Goal: Information Seeking & Learning: Understand process/instructions

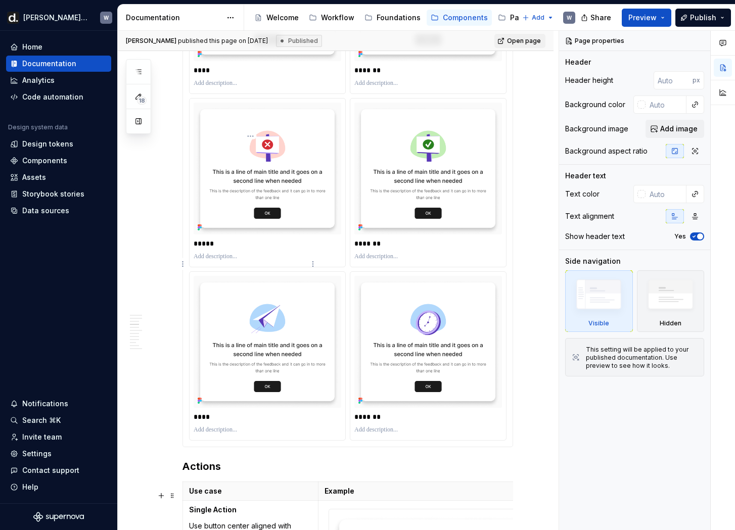
scroll to position [1973, 0]
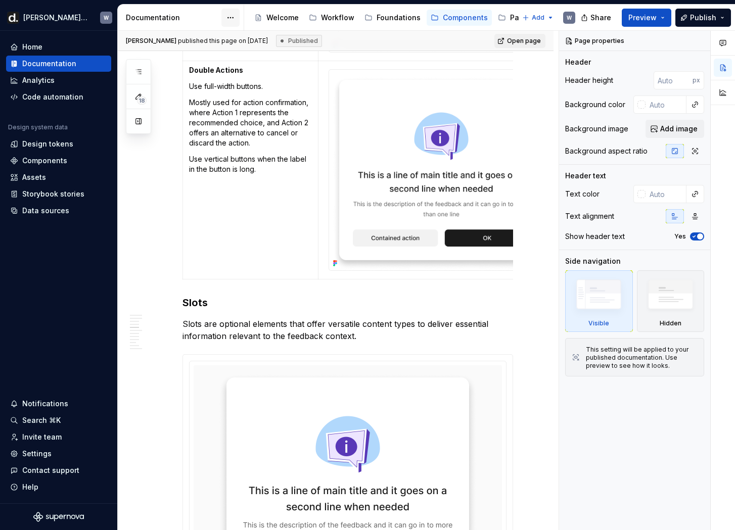
click at [235, 18] on html "[PERSON_NAME] UI W Home Documentation Analytics Code automation Design system d…" at bounding box center [367, 265] width 735 height 530
click at [232, 17] on html "[PERSON_NAME] UI W Home Documentation Analytics Code automation Design system d…" at bounding box center [367, 265] width 735 height 530
click at [137, 73] on icon "button" at bounding box center [138, 72] width 8 height 8
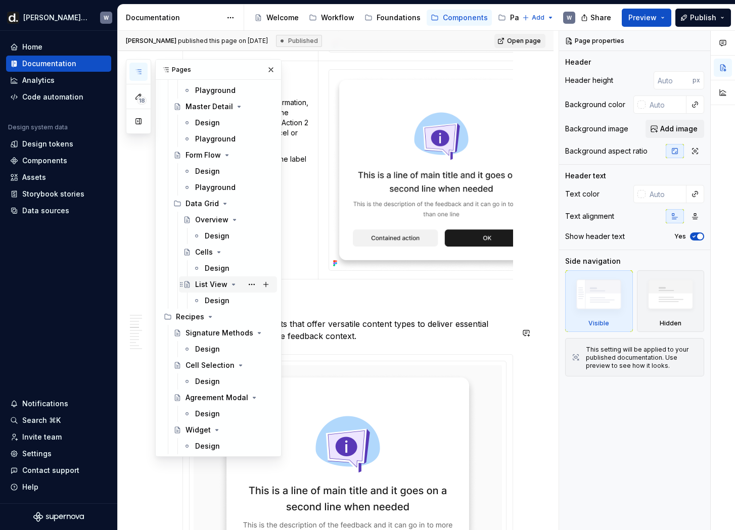
scroll to position [4442, 0]
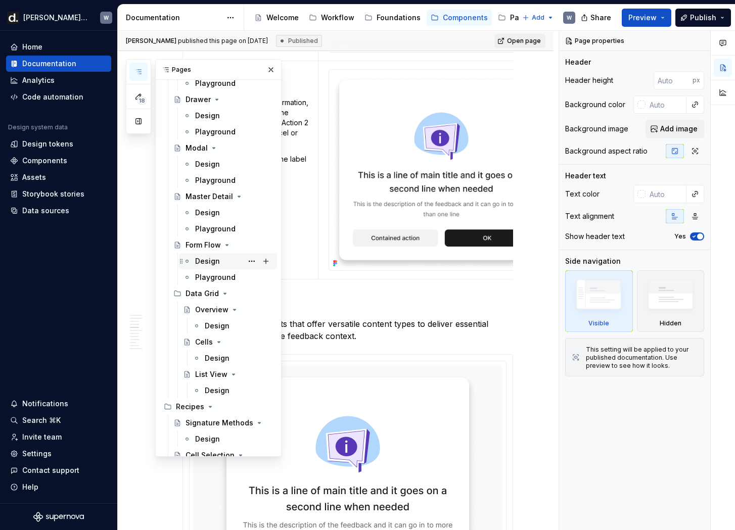
click at [212, 263] on div "Design" at bounding box center [207, 261] width 25 height 10
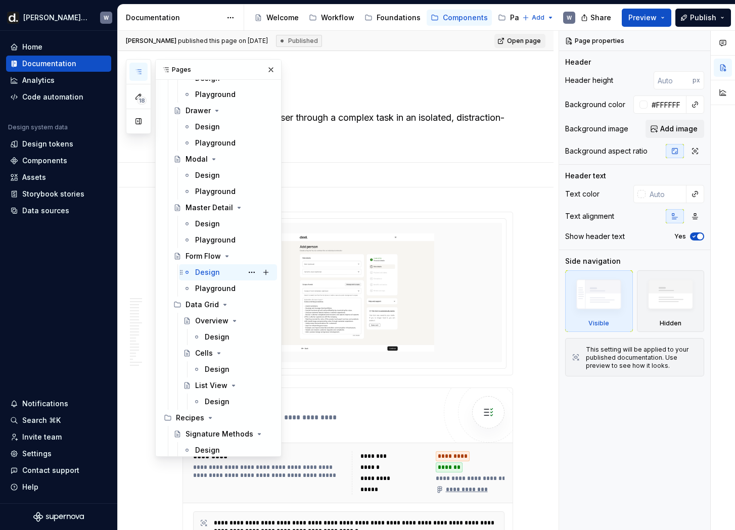
scroll to position [4365, 0]
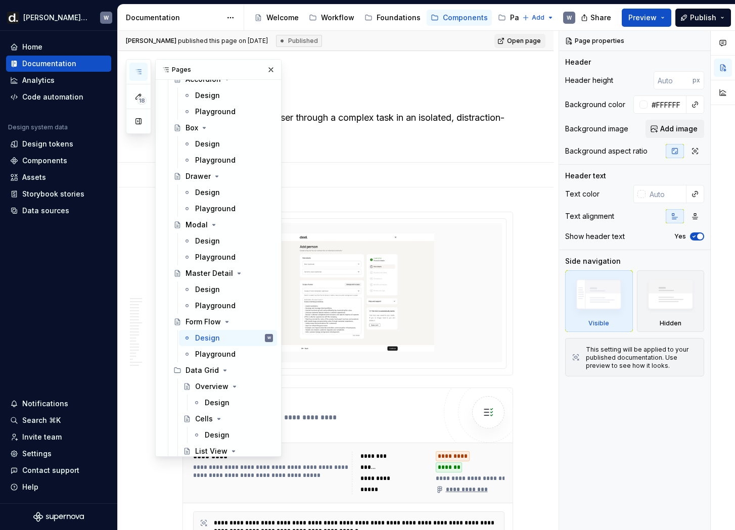
click at [0, 0] on button "Page tree" at bounding box center [0, 0] width 0 height 0
click at [503, 21] on html "[PERSON_NAME] UI W Home Documentation Analytics Code automation Design system d…" at bounding box center [367, 265] width 735 height 530
click at [510, 18] on div "Patterns" at bounding box center [525, 18] width 30 height 10
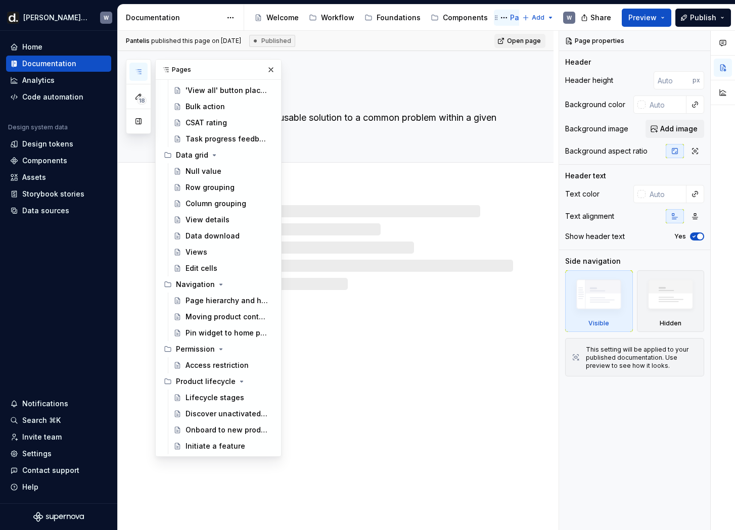
scroll to position [505, 0]
click at [510, 21] on div "Patterns" at bounding box center [525, 18] width 30 height 10
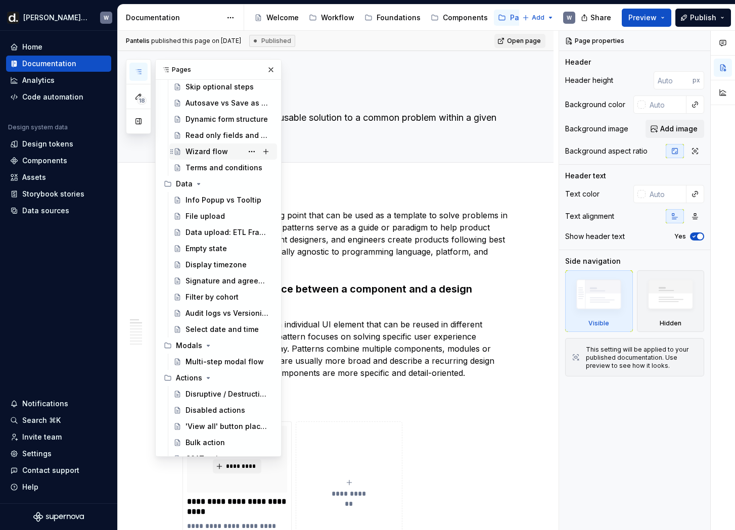
scroll to position [171, 0]
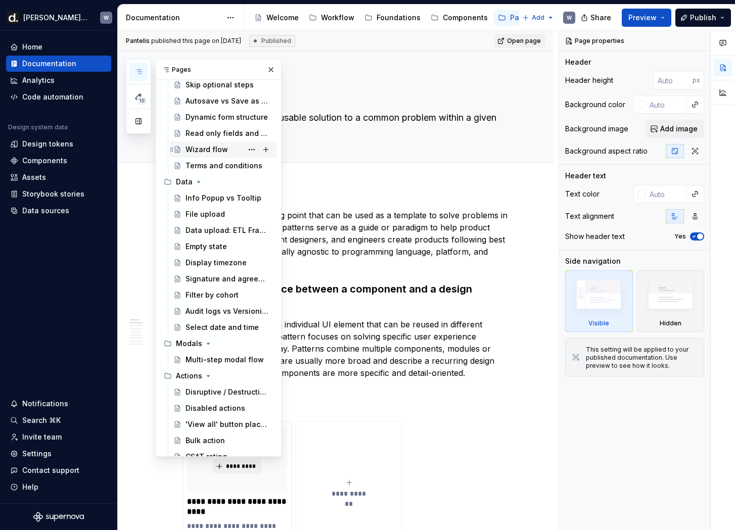
click at [219, 147] on div "Wizard flow" at bounding box center [206, 150] width 42 height 10
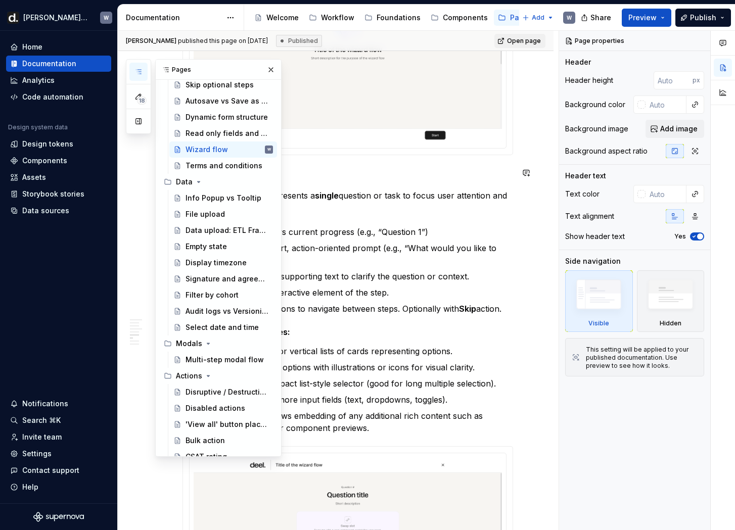
scroll to position [1381, 0]
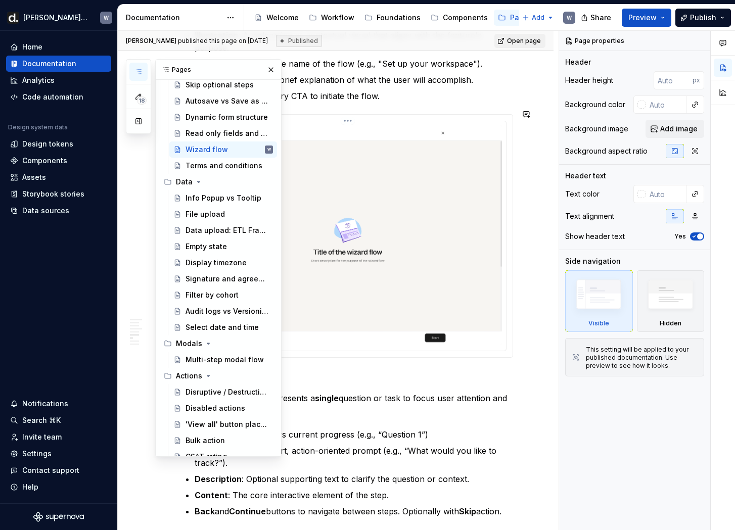
click at [427, 208] on img at bounding box center [348, 234] width 308 height 219
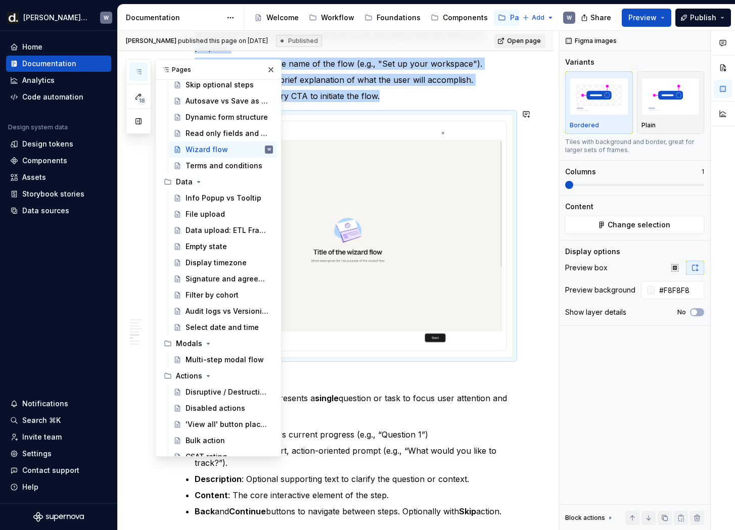
click at [352, 115] on div at bounding box center [348, 236] width 330 height 243
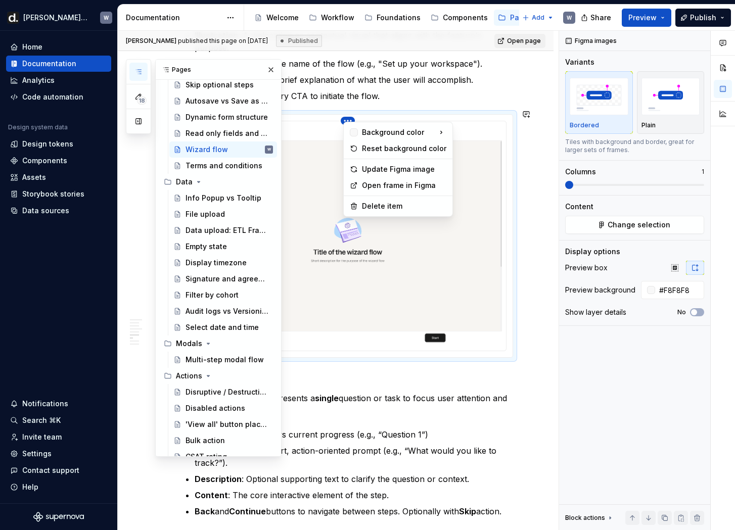
click at [352, 115] on html "[PERSON_NAME] UI W Home Documentation Analytics Code automation Design system d…" at bounding box center [367, 265] width 735 height 530
click at [385, 184] on div "Open frame in Figma" at bounding box center [404, 185] width 84 height 10
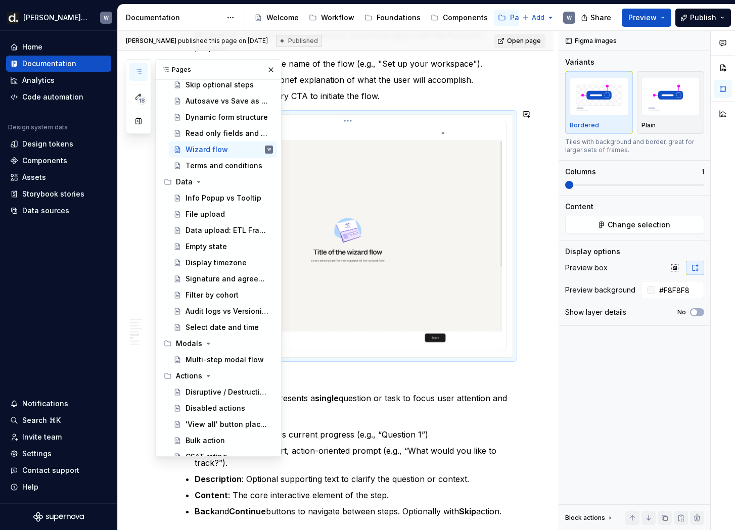
type textarea "*"
